Goal: Information Seeking & Learning: Learn about a topic

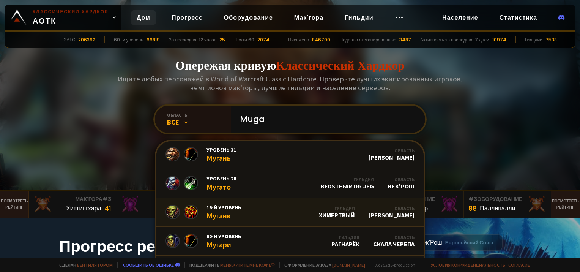
scroll to position [76, 0]
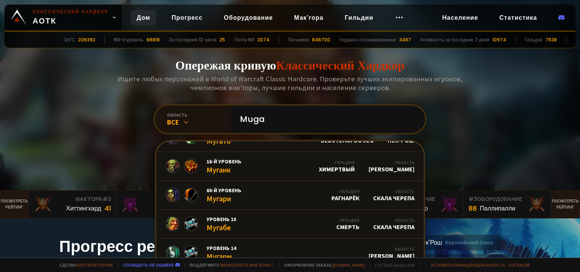
type input "Muga"
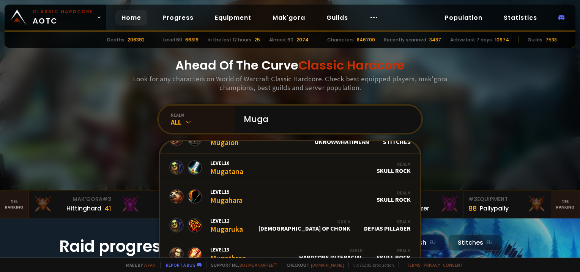
scroll to position [463, 0]
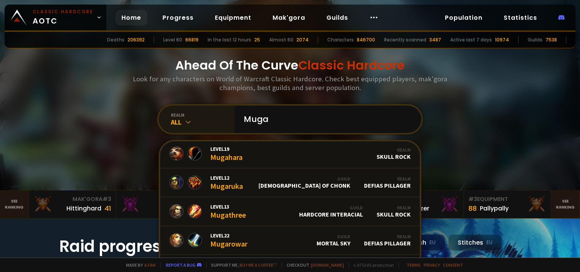
click at [187, 118] on icon at bounding box center [188, 122] width 8 height 8
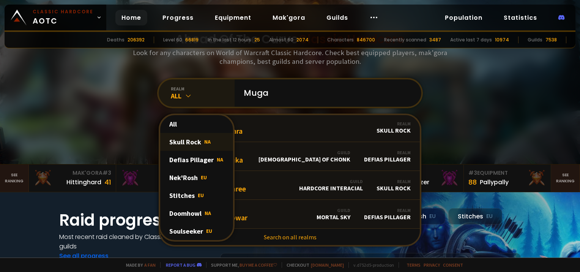
scroll to position [38, 0]
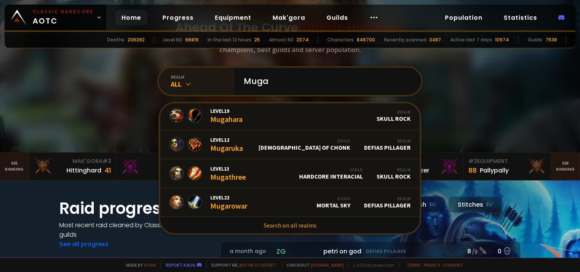
click at [92, 96] on div "Ahead Of The Curve Classic Hardcore Look for any characters on World of Warcraf…" at bounding box center [289, 57] width 457 height 190
click at [173, 18] on link "Progress" at bounding box center [177, 18] width 43 height 16
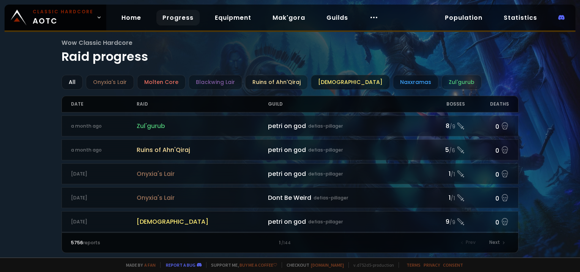
click at [344, 82] on div "[DEMOGRAPHIC_DATA]" at bounding box center [350, 82] width 79 height 15
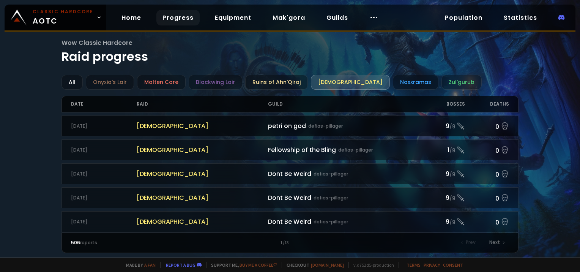
click at [199, 128] on span "[DEMOGRAPHIC_DATA]" at bounding box center [202, 125] width 131 height 9
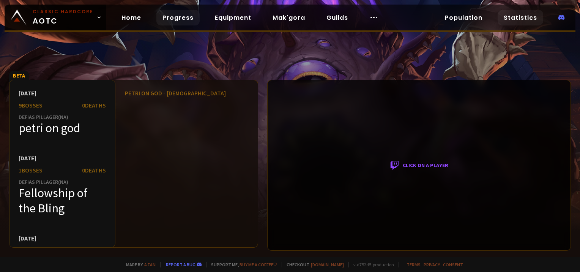
click at [535, 17] on link "Statistics" at bounding box center [520, 18] width 46 height 16
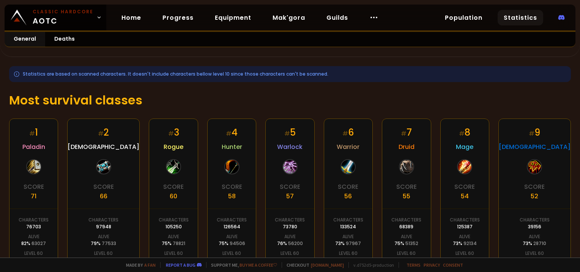
scroll to position [114, 0]
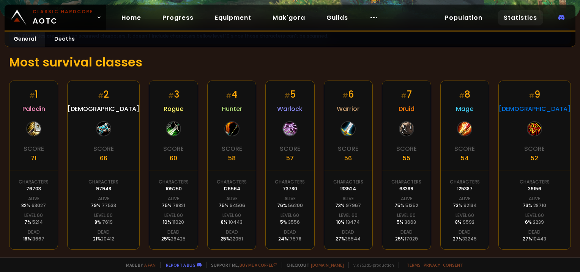
click at [531, 126] on div at bounding box center [534, 128] width 15 height 15
click at [540, 91] on div "# 9" at bounding box center [534, 94] width 11 height 13
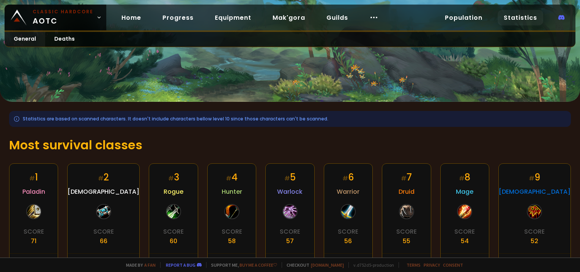
scroll to position [0, 0]
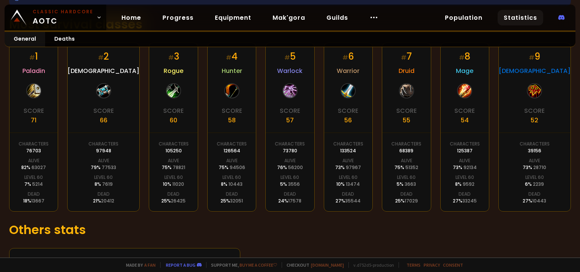
click at [548, 85] on div "# 9 Shaman Score 52 Characters 39156 Alive 73 % 28710 Level 60 6 % 2239 Dead 27…" at bounding box center [534, 127] width 72 height 169
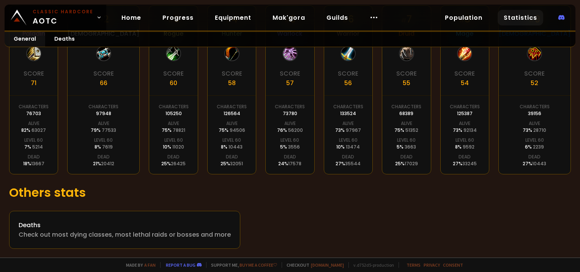
scroll to position [151, 0]
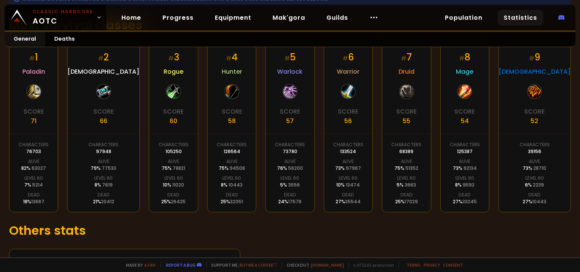
click at [538, 71] on span "[DEMOGRAPHIC_DATA]" at bounding box center [535, 71] width 72 height 9
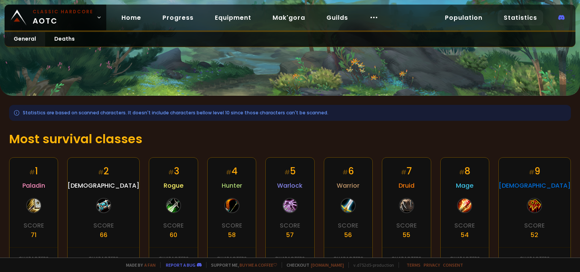
scroll to position [0, 0]
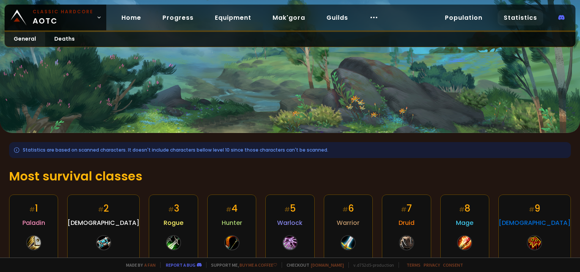
click at [518, 19] on link "Statistics" at bounding box center [520, 18] width 46 height 16
click at [24, 43] on link "General" at bounding box center [25, 39] width 41 height 15
click at [237, 17] on link "Equipment" at bounding box center [233, 18] width 49 height 16
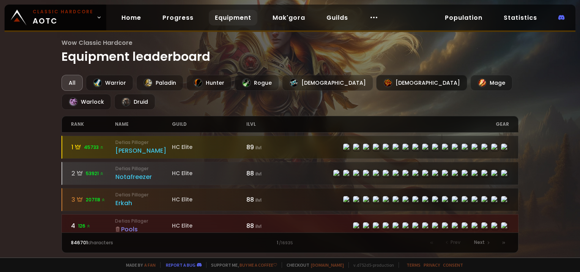
click at [376, 79] on div "[DEMOGRAPHIC_DATA]" at bounding box center [421, 83] width 91 height 16
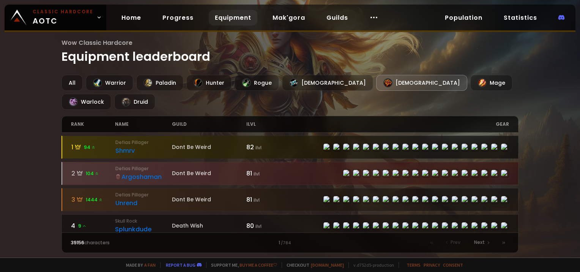
click at [89, 144] on span "94" at bounding box center [90, 147] width 12 height 7
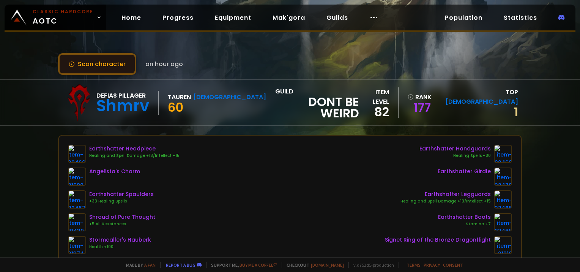
click at [104, 61] on button "Scan character" at bounding box center [97, 64] width 78 height 22
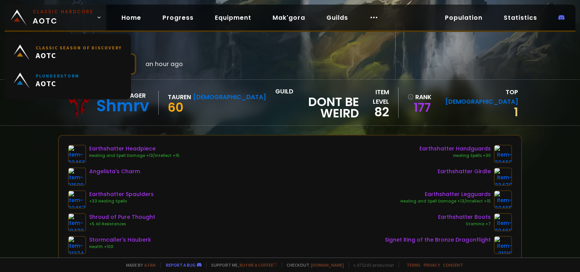
click at [96, 18] on icon at bounding box center [98, 17] width 5 height 5
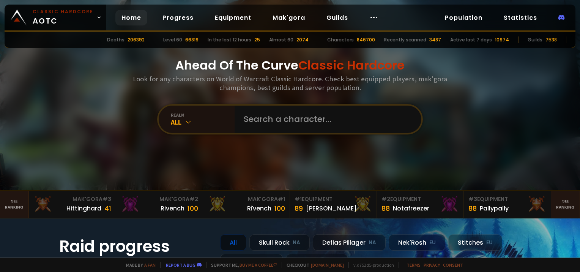
click at [469, 93] on div "Ahead Of The Curve Classic Hardcore Look for any characters on World of Warcraf…" at bounding box center [289, 95] width 457 height 190
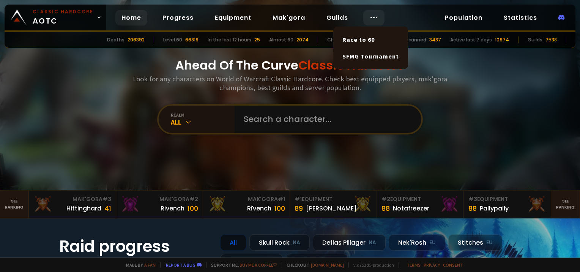
click at [369, 19] on icon at bounding box center [373, 17] width 9 height 9
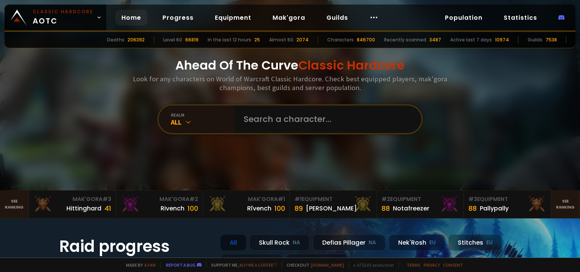
click at [510, 85] on div at bounding box center [290, 95] width 580 height 190
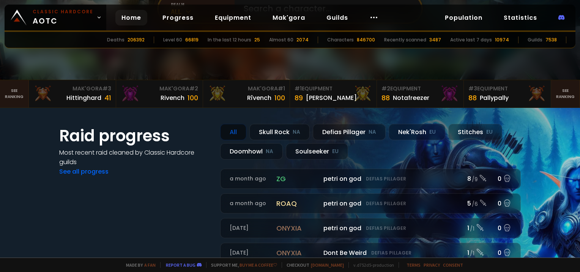
scroll to position [114, 0]
